Goal: Find specific page/section: Find specific page/section

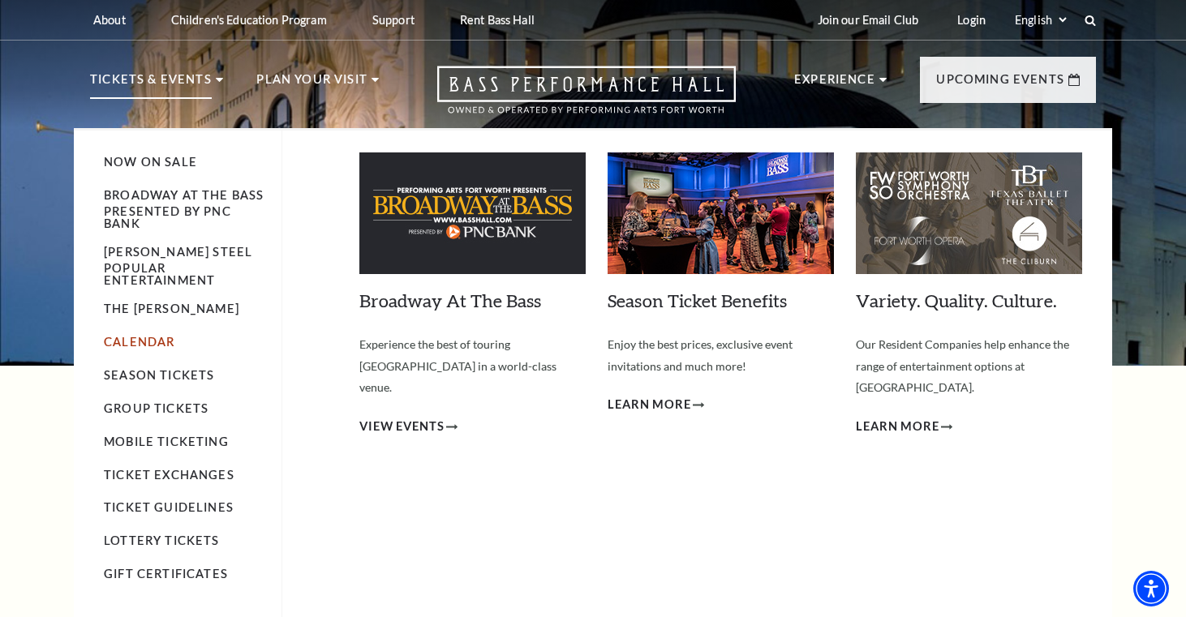
click at [150, 349] on link "Calendar" at bounding box center [139, 342] width 71 height 14
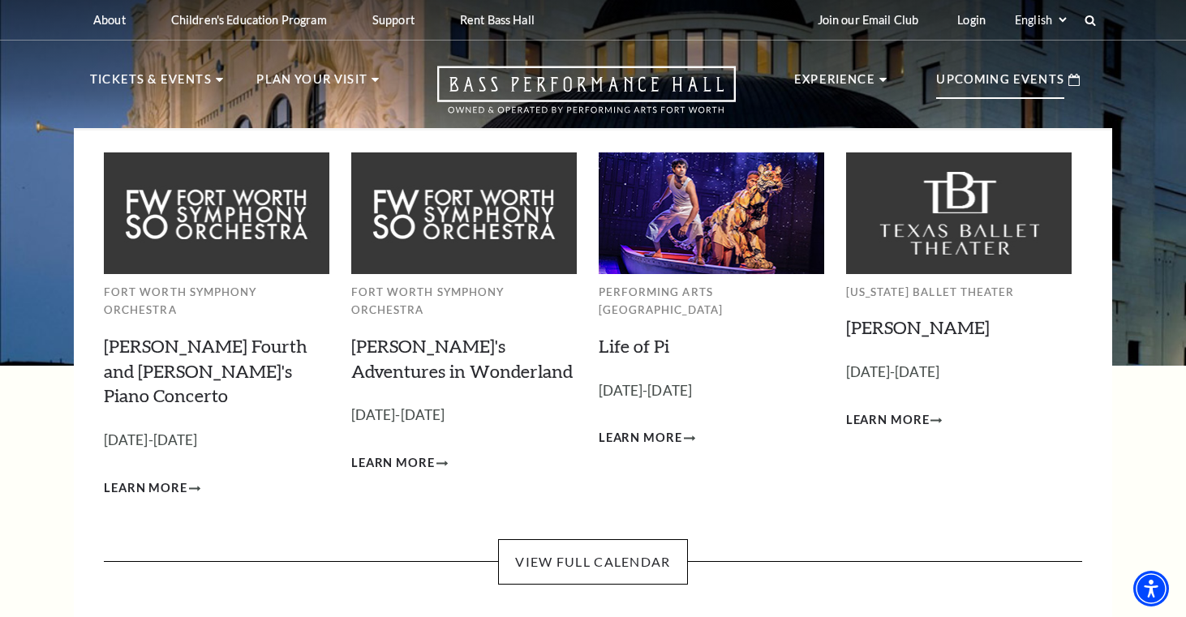
click at [981, 92] on p "Upcoming Events" at bounding box center [1000, 84] width 128 height 29
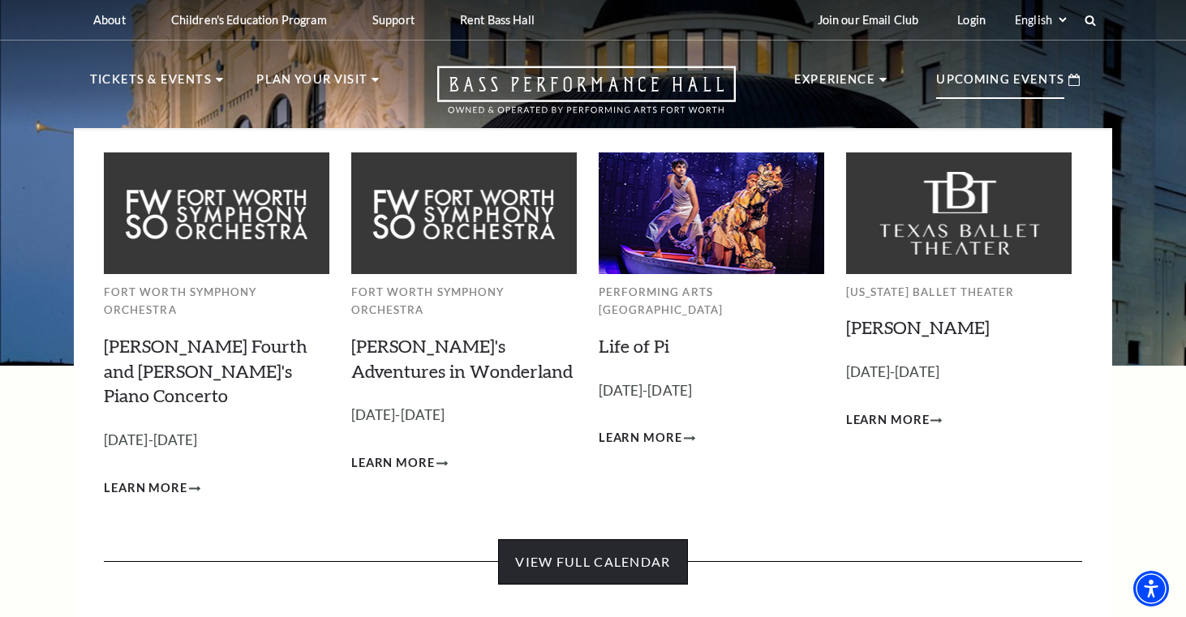
click at [630, 539] on link "View Full Calendar" at bounding box center [592, 561] width 189 height 45
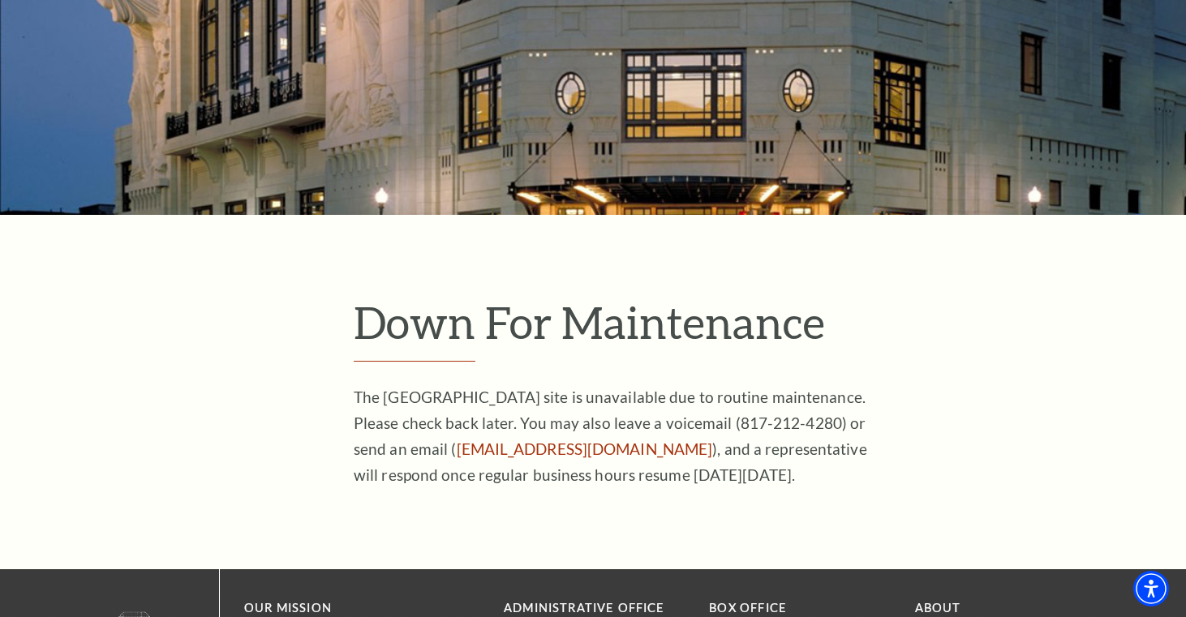
scroll to position [160, 0]
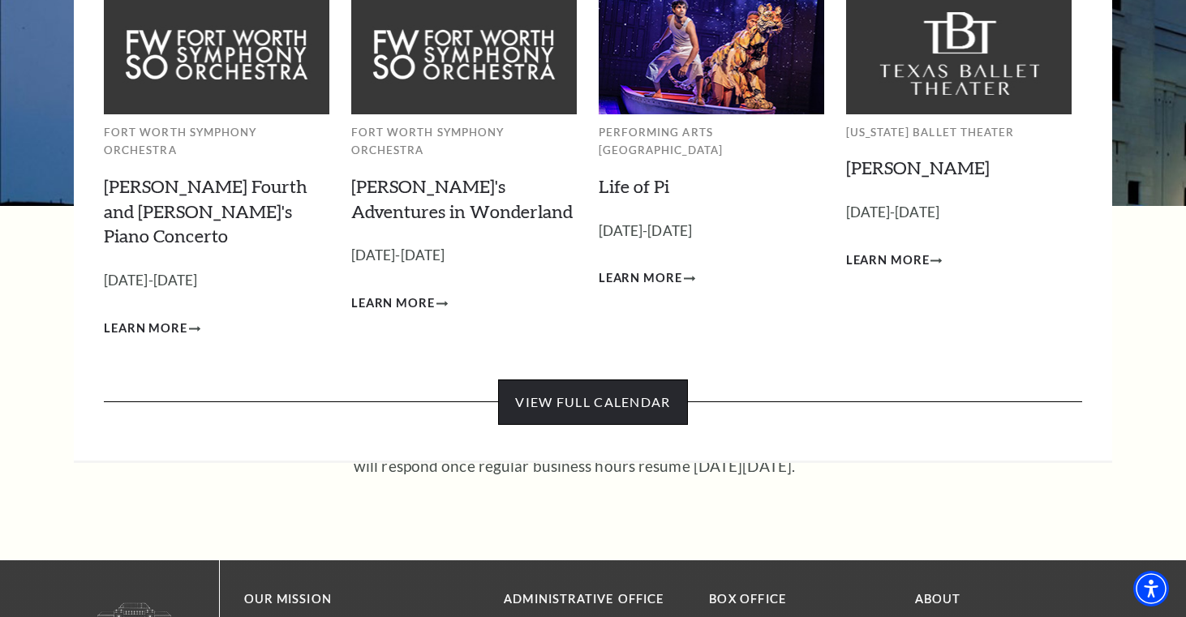
click at [662, 380] on link "View Full Calendar" at bounding box center [592, 402] width 189 height 45
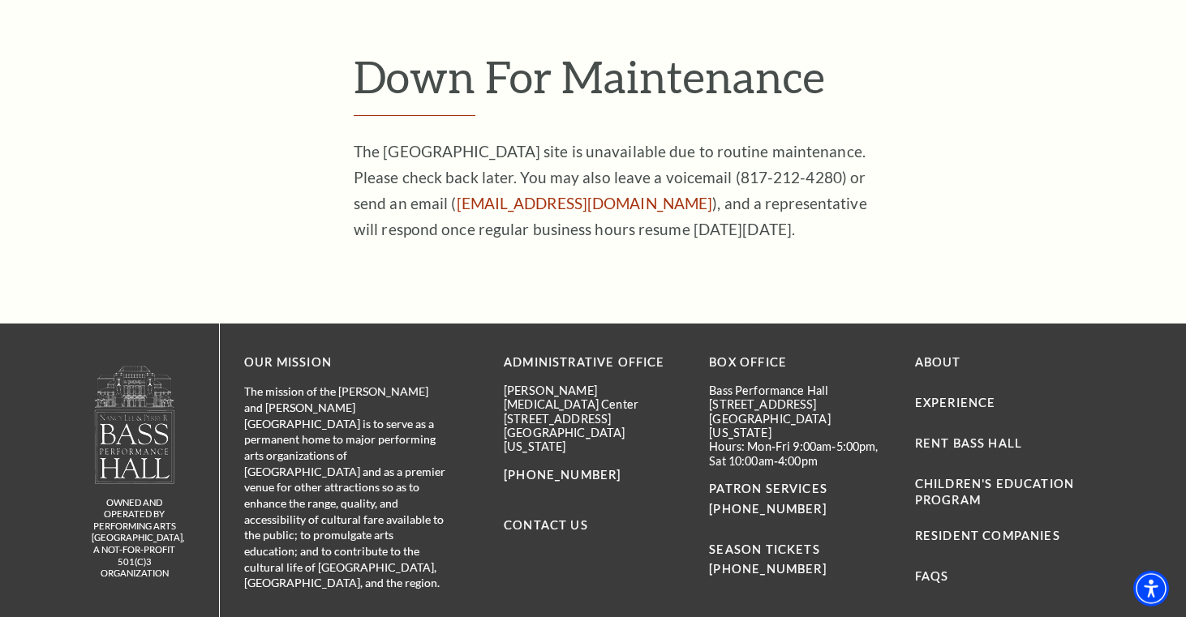
scroll to position [337, 0]
